Goal: Find specific page/section: Find specific page/section

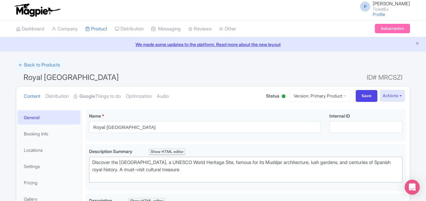
click at [34, 14] on img at bounding box center [37, 10] width 49 height 14
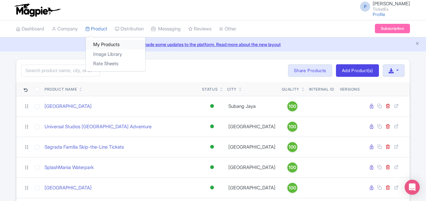
click at [98, 42] on link "My Products" at bounding box center [116, 45] width 60 height 10
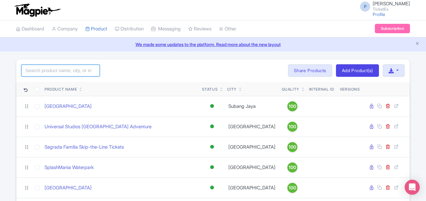
click at [55, 72] on input "search" at bounding box center [60, 71] width 78 height 12
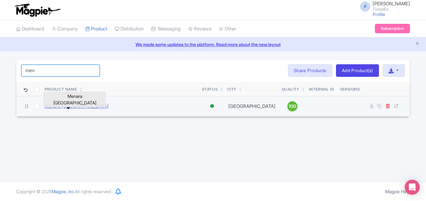
type input "men"
click at [72, 103] on link "Menara Kuala Lumpur" at bounding box center [77, 106] width 64 height 7
